Goal: Task Accomplishment & Management: Manage account settings

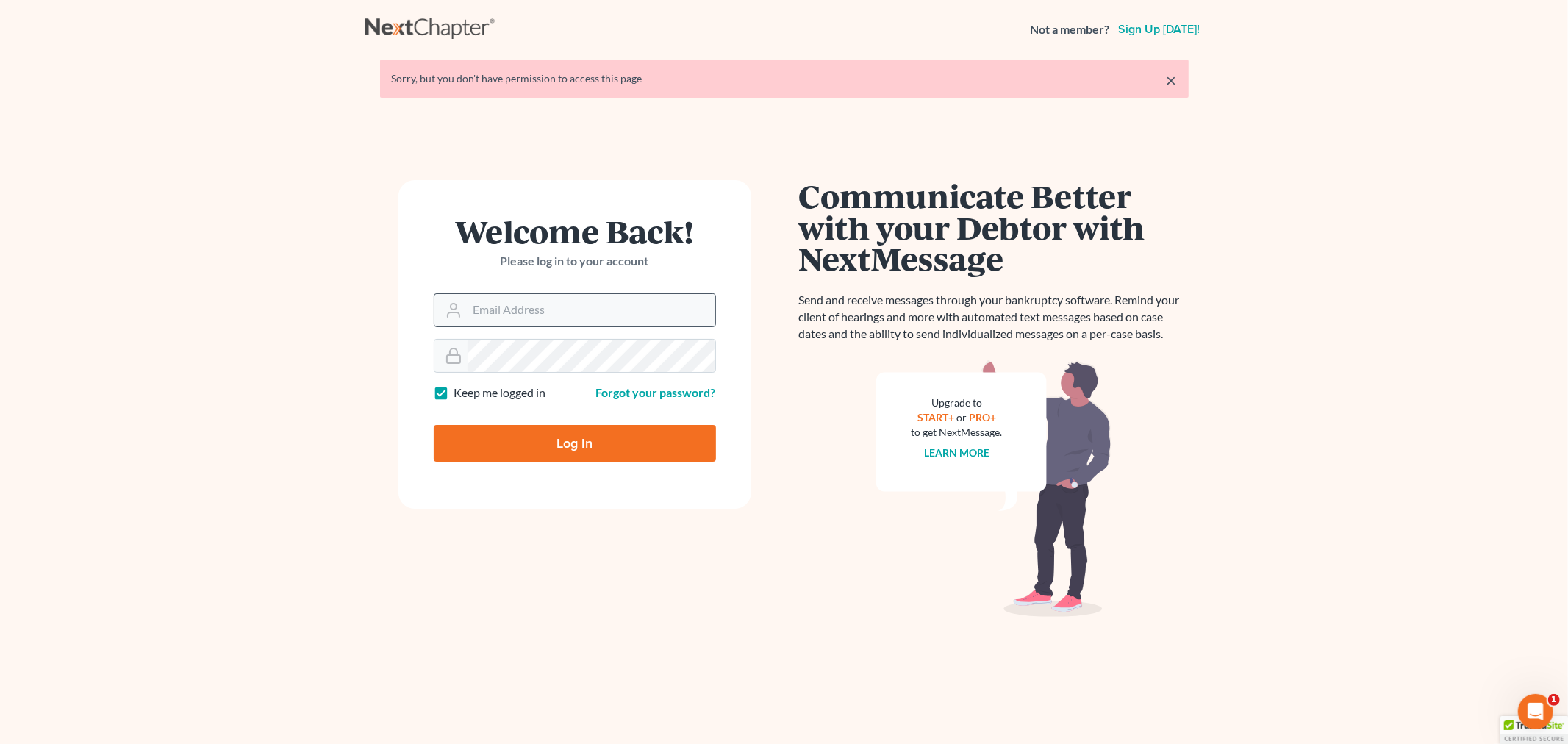
click at [537, 305] on input "Email Address" at bounding box center [591, 310] width 247 height 32
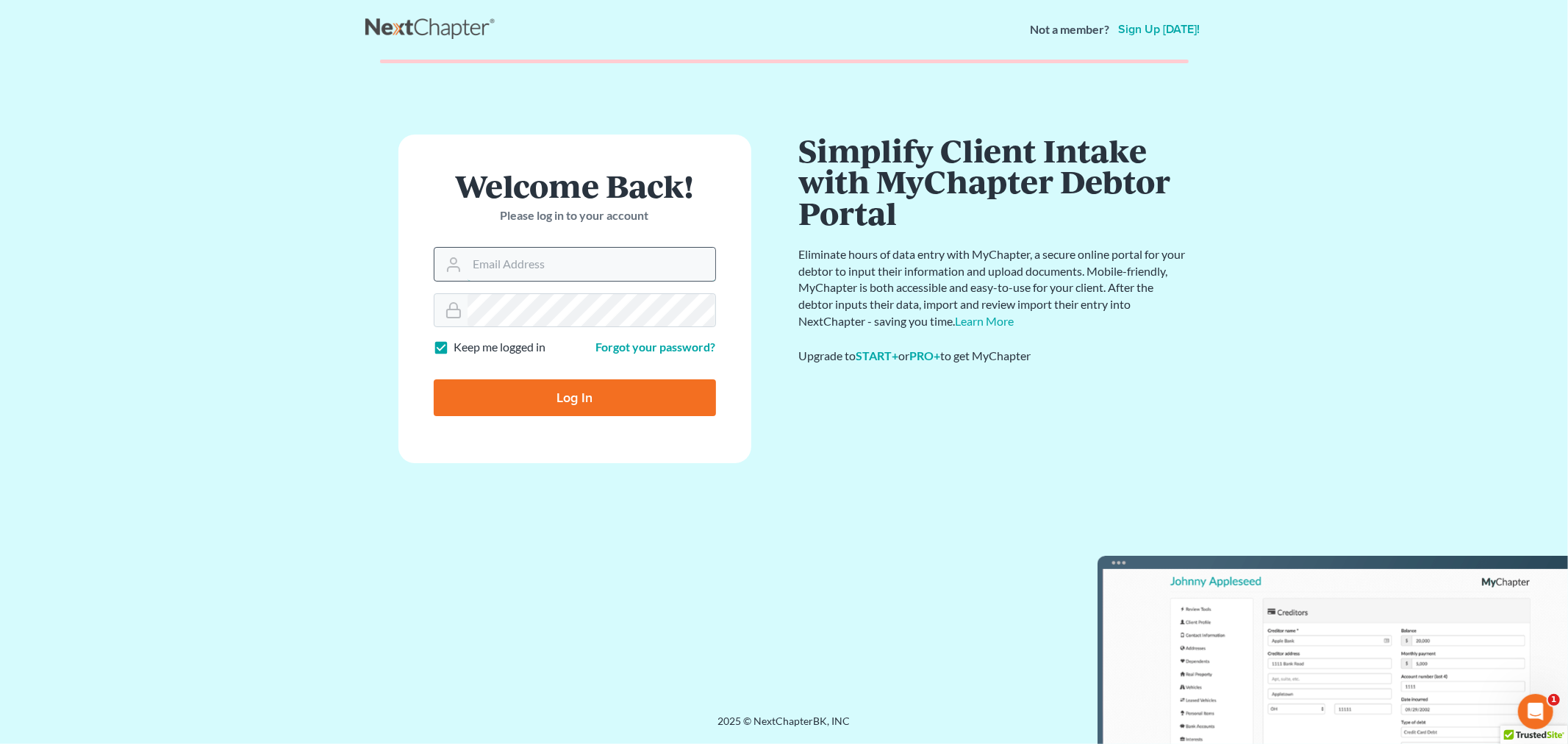
type input "[EMAIL_ADDRESS][DOMAIN_NAME]"
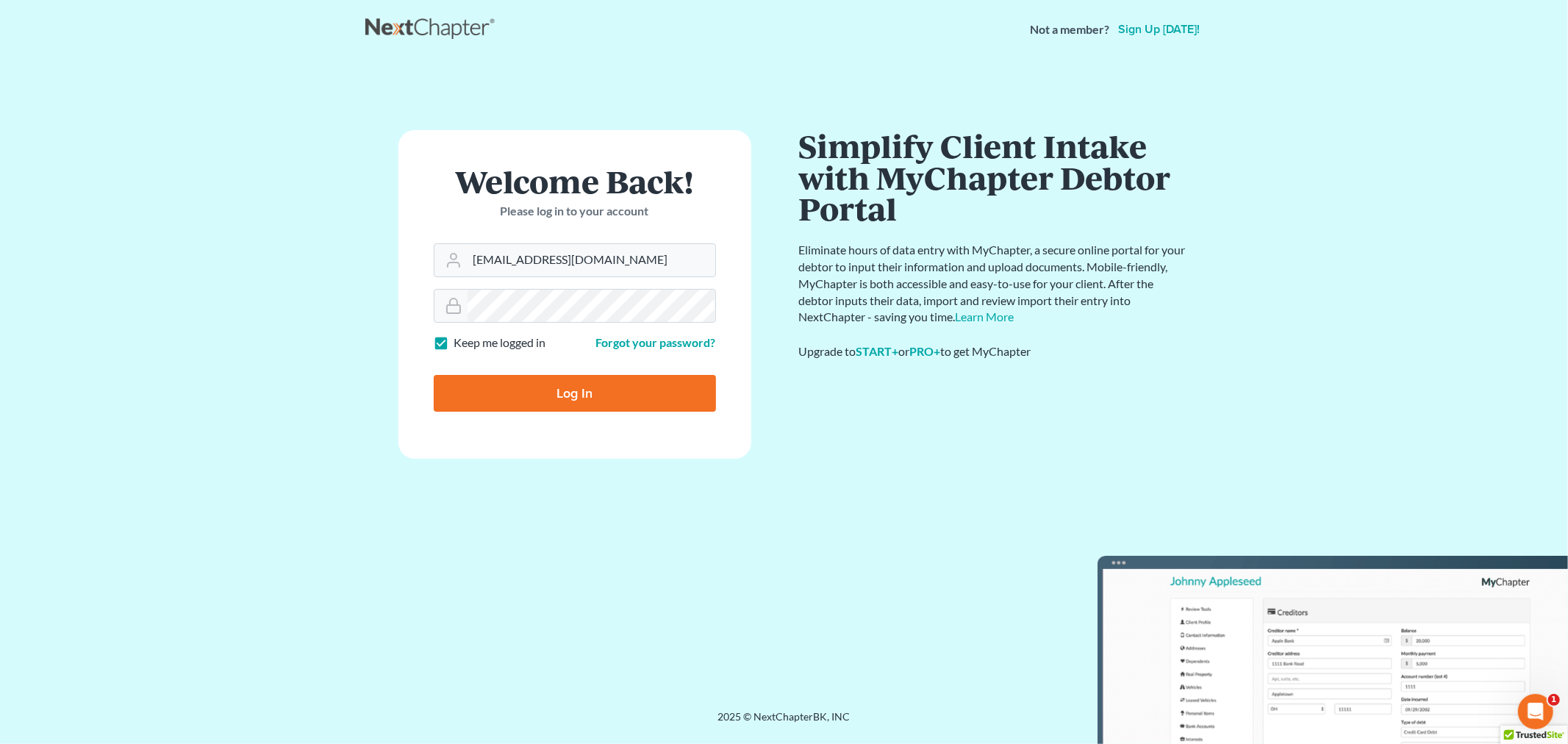
click at [513, 391] on input "Log In" at bounding box center [574, 393] width 282 height 37
type input "Thinking..."
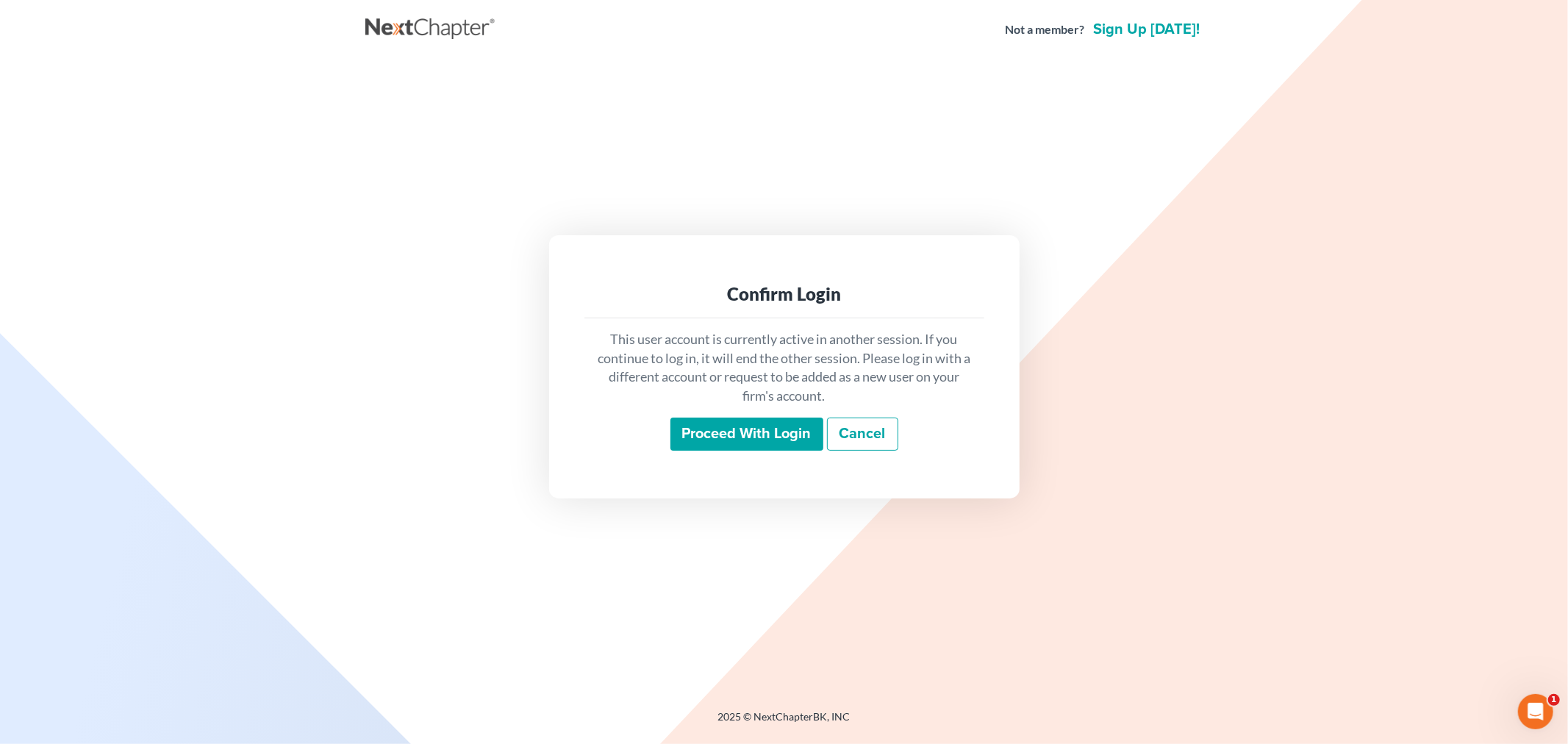
drag, startPoint x: 748, startPoint y: 438, endPoint x: 885, endPoint y: 405, distance: 140.9
click at [747, 438] on input "Proceed with login" at bounding box center [746, 435] width 153 height 34
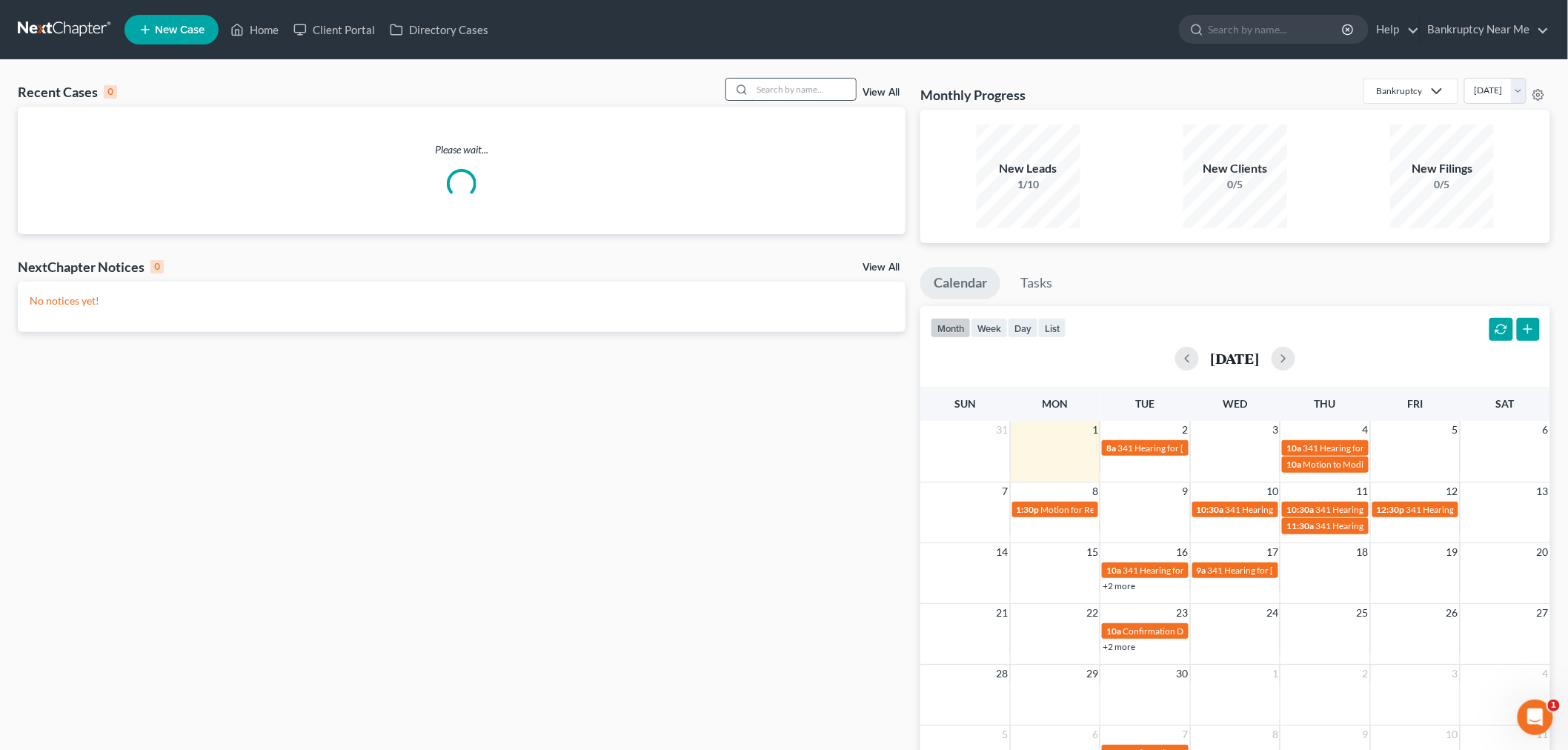
click at [798, 87] on input "search" at bounding box center [804, 89] width 104 height 22
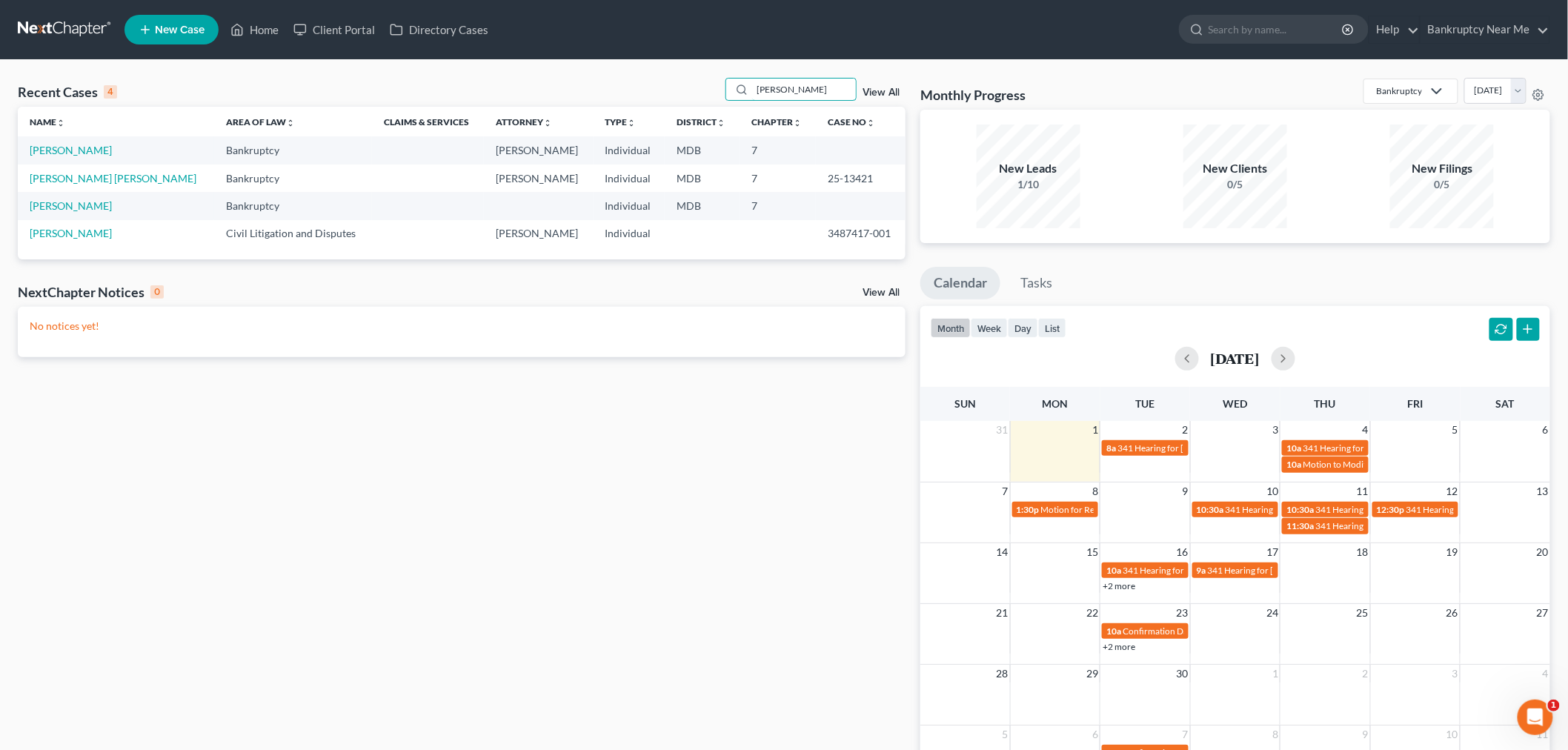
drag, startPoint x: 800, startPoint y: 79, endPoint x: 669, endPoint y: 101, distance: 132.8
click at [669, 101] on div "Recent Cases 4 [PERSON_NAME] View All" at bounding box center [462, 92] width 888 height 29
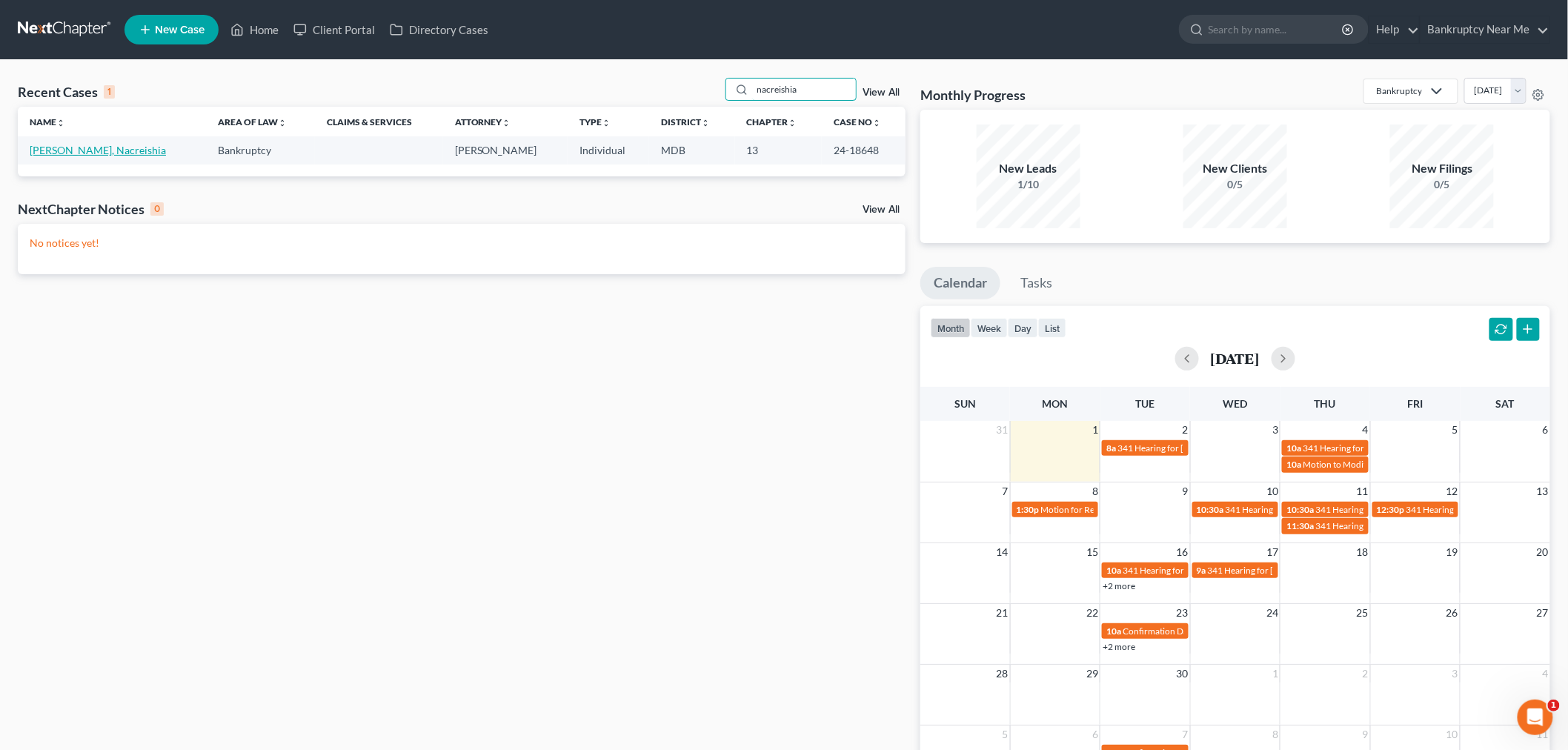
type input "nacreishia"
click at [98, 152] on link "[PERSON_NAME], Nacreishia" at bounding box center [98, 150] width 136 height 13
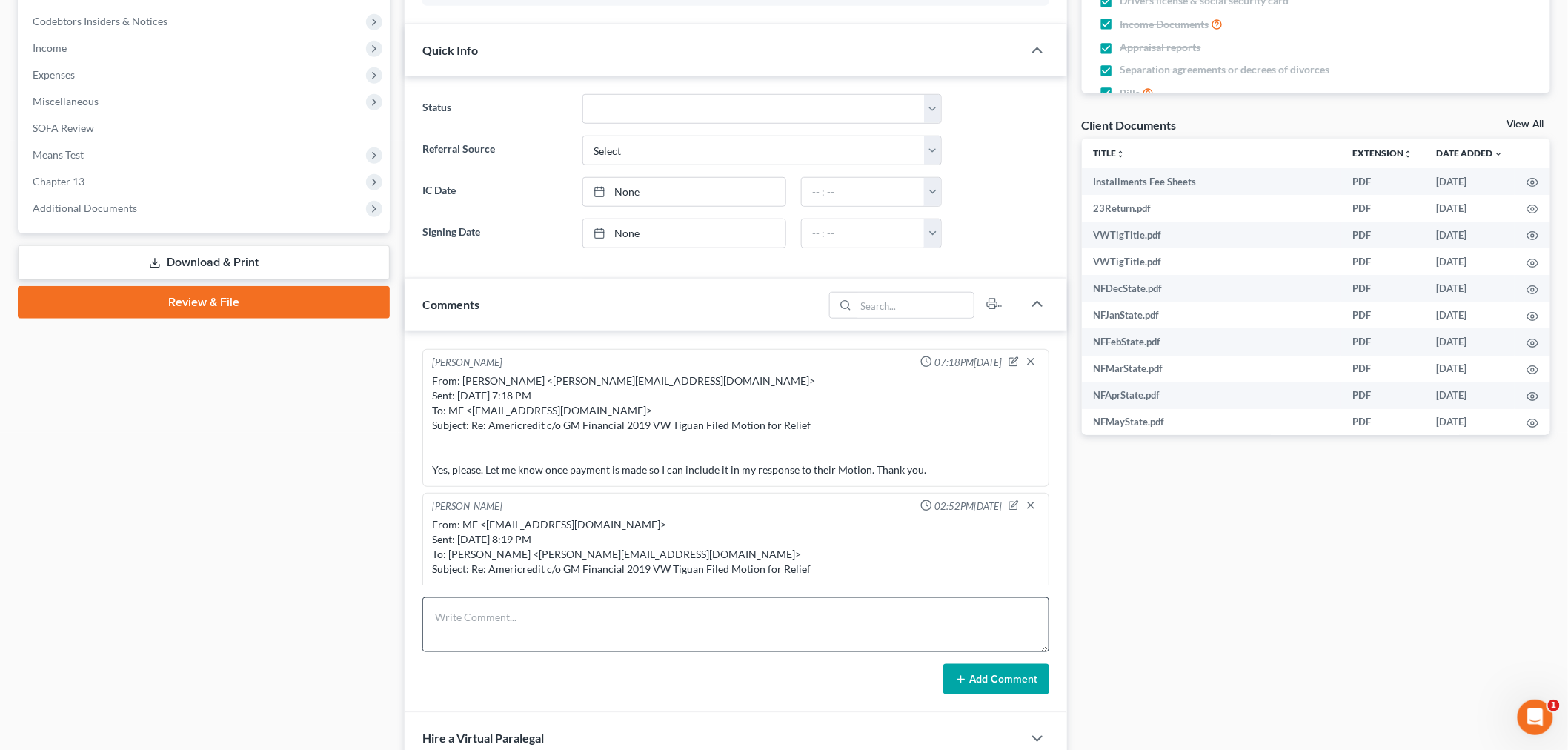
scroll to position [576, 0]
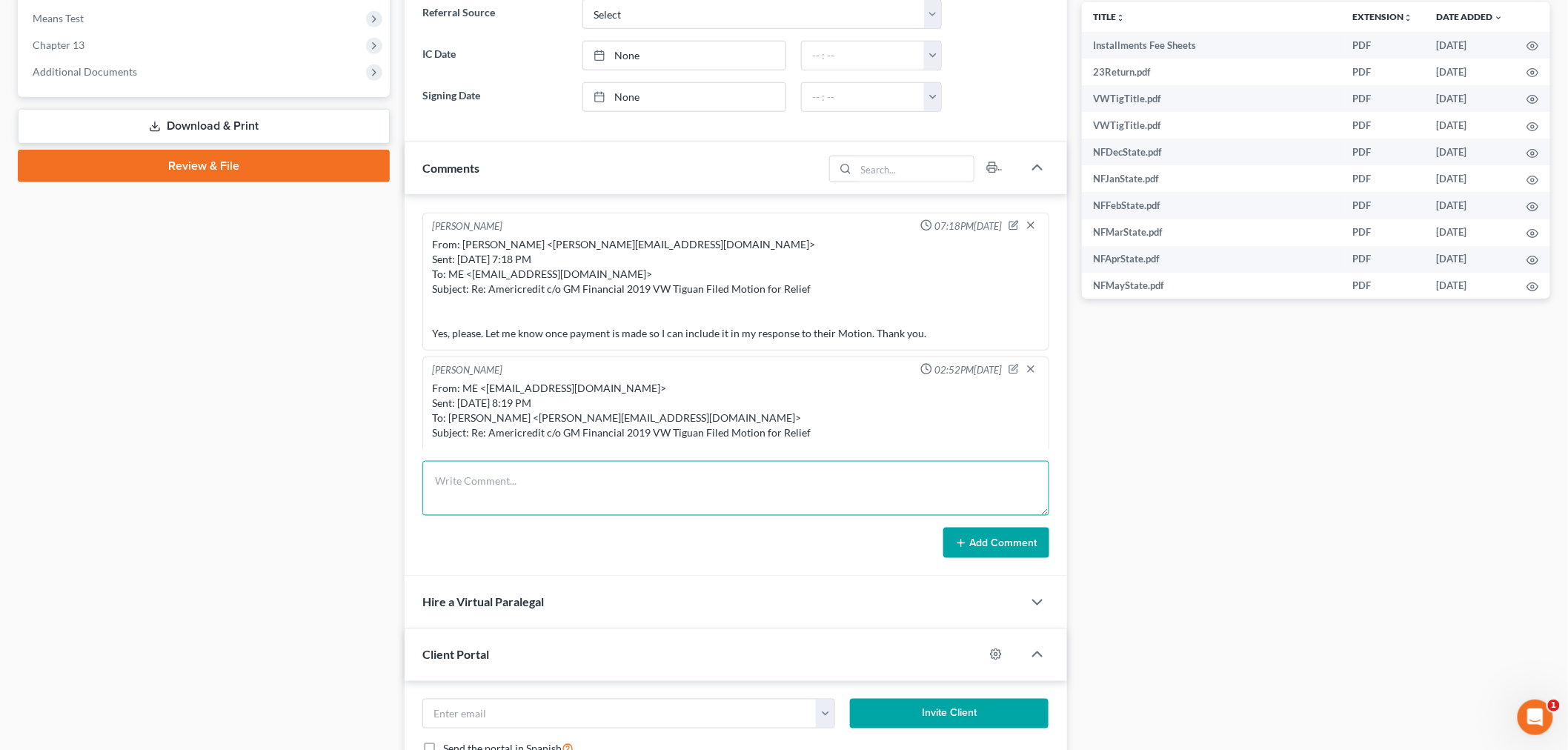
paste textarea "From: [PERSON_NAME][MEDICAL_DATA] <[EMAIL_ADDRESS][DOMAIN_NAME]> Sent: [DATE] 2…"
type textarea "From: [PERSON_NAME][MEDICAL_DATA] <[EMAIL_ADDRESS][DOMAIN_NAME]> Sent: [DATE] 2…"
drag, startPoint x: 1006, startPoint y: 547, endPoint x: 1013, endPoint y: 538, distance: 11.4
click at [1008, 547] on button "Add Comment" at bounding box center [995, 543] width 106 height 31
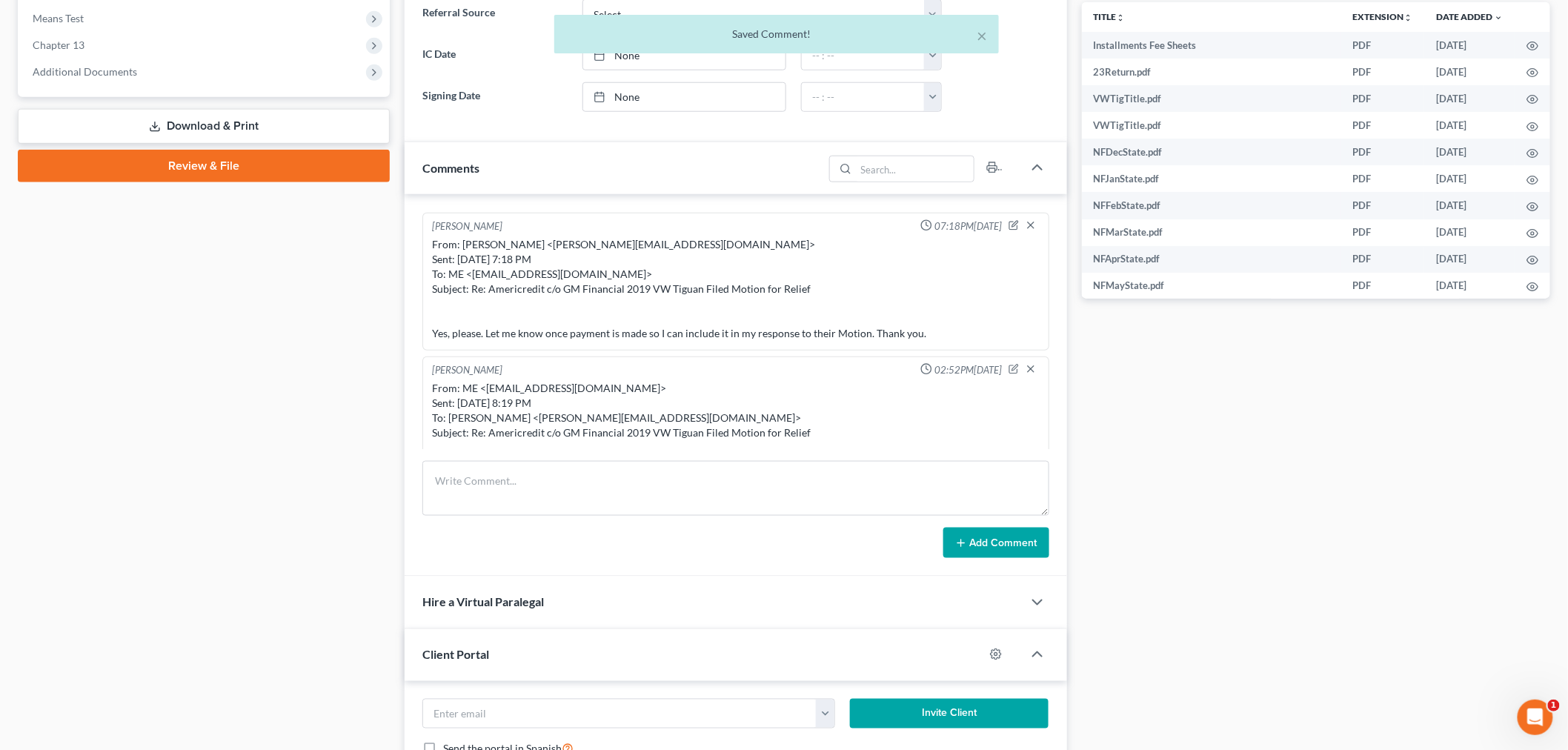
scroll to position [14923, 0]
